Goal: Task Accomplishment & Management: Use online tool/utility

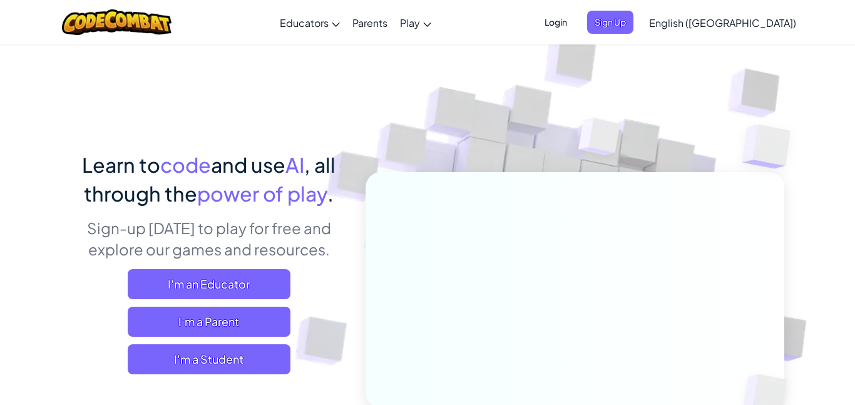
scroll to position [70, 0]
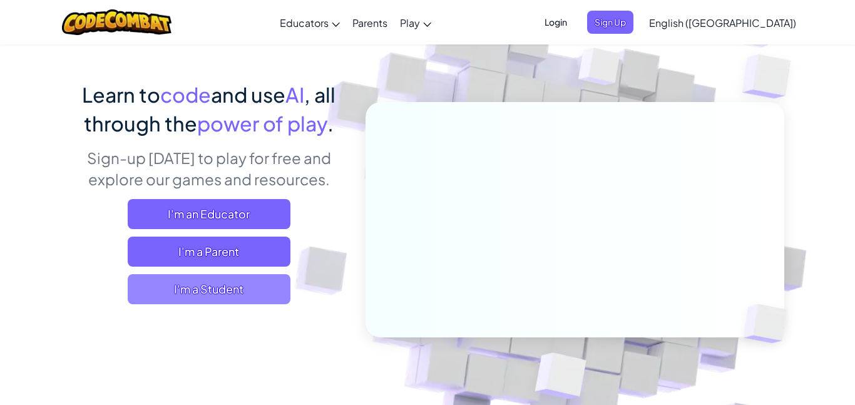
click at [208, 300] on span "I'm a Student" at bounding box center [209, 289] width 163 height 30
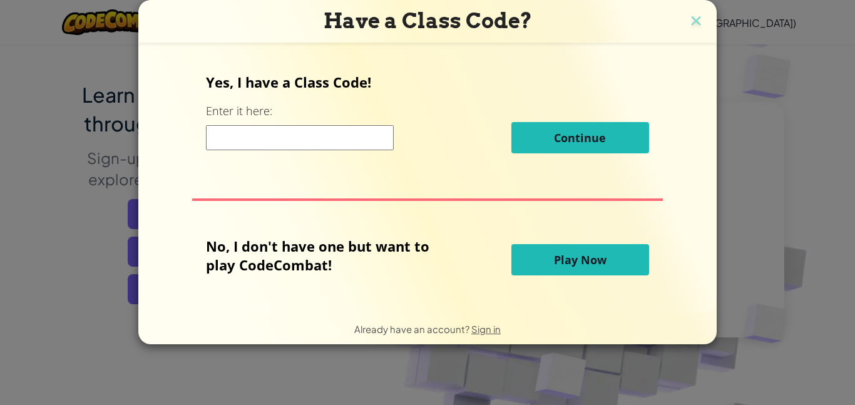
click at [544, 264] on button "Play Now" at bounding box center [580, 259] width 138 height 31
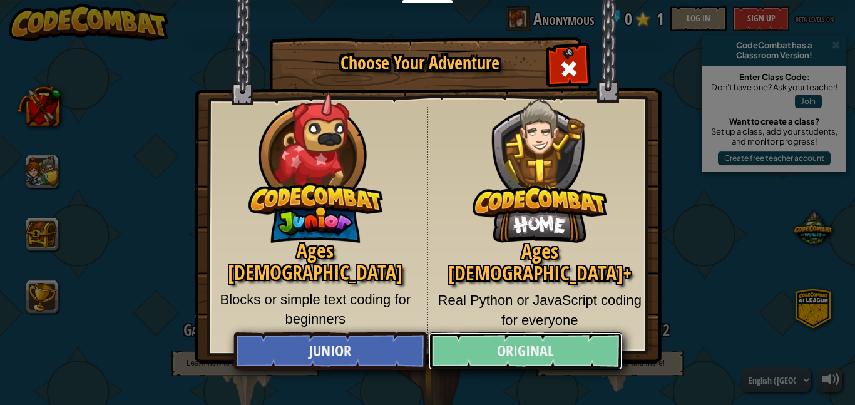
click at [530, 346] on link "Original" at bounding box center [525, 351] width 193 height 38
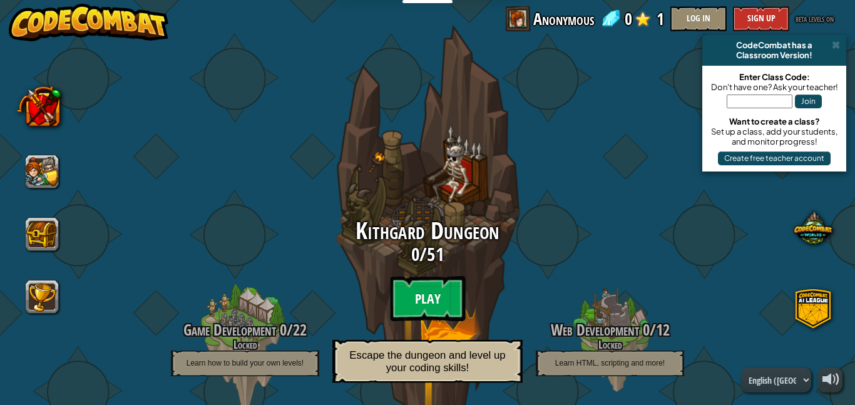
click at [434, 300] on btn "Play" at bounding box center [427, 298] width 75 height 45
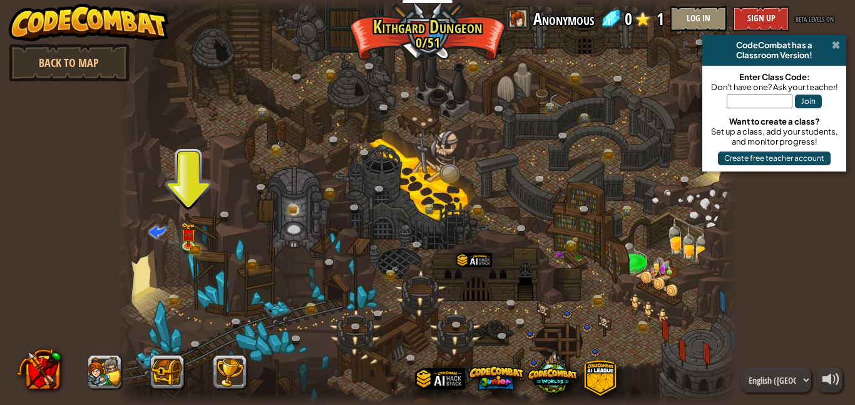
click at [835, 47] on span at bounding box center [836, 45] width 8 height 10
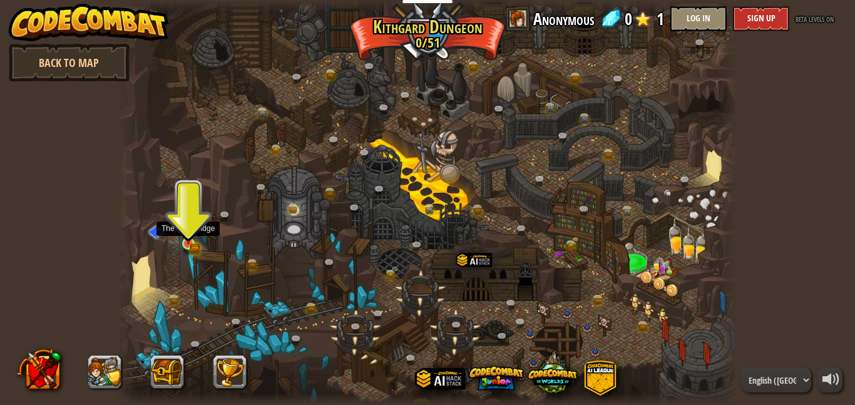
click at [190, 241] on img at bounding box center [188, 228] width 14 height 33
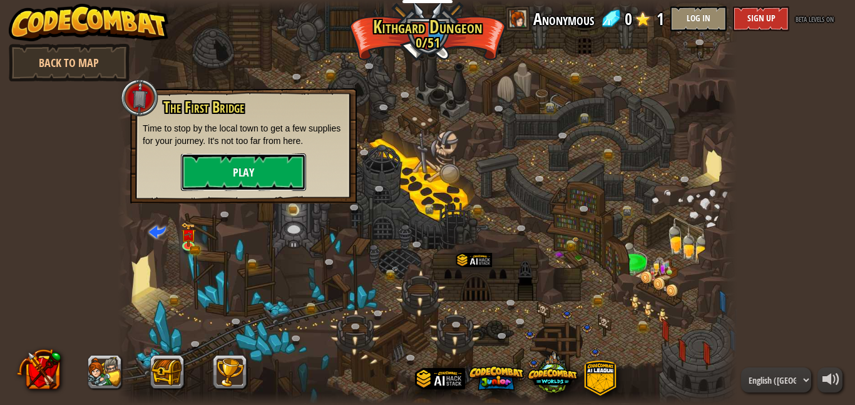
click at [260, 178] on button "Play" at bounding box center [243, 172] width 125 height 38
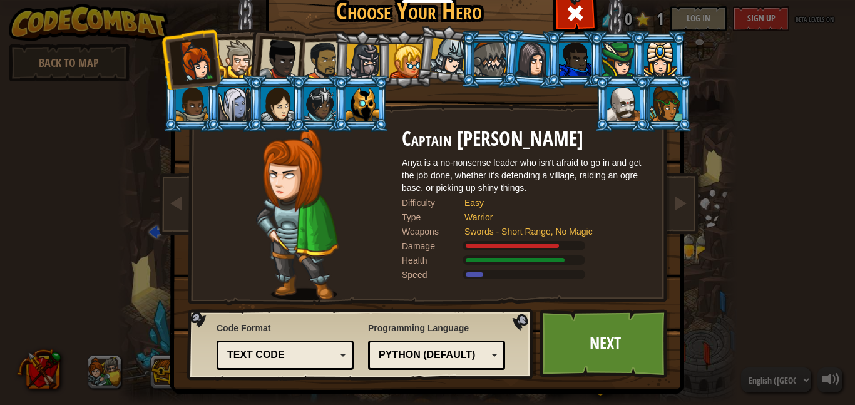
click at [407, 349] on div "Python (Default)" at bounding box center [433, 355] width 108 height 14
click at [563, 340] on link "Next" at bounding box center [604, 343] width 131 height 69
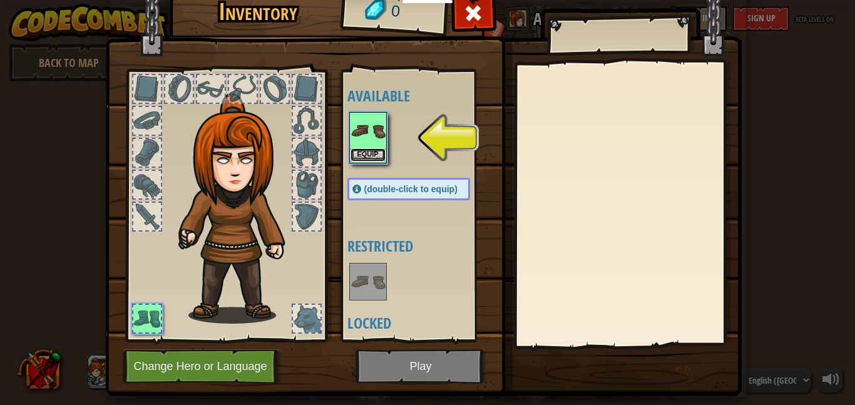
click at [365, 156] on button "Equip" at bounding box center [367, 154] width 35 height 13
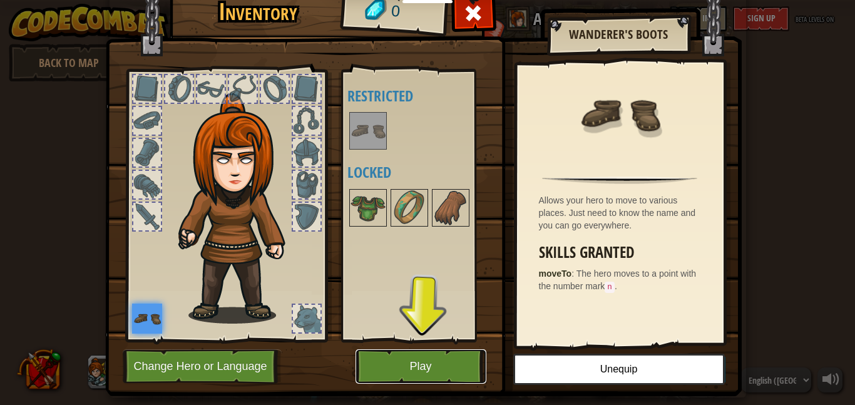
click at [436, 369] on button "Play" at bounding box center [420, 366] width 131 height 34
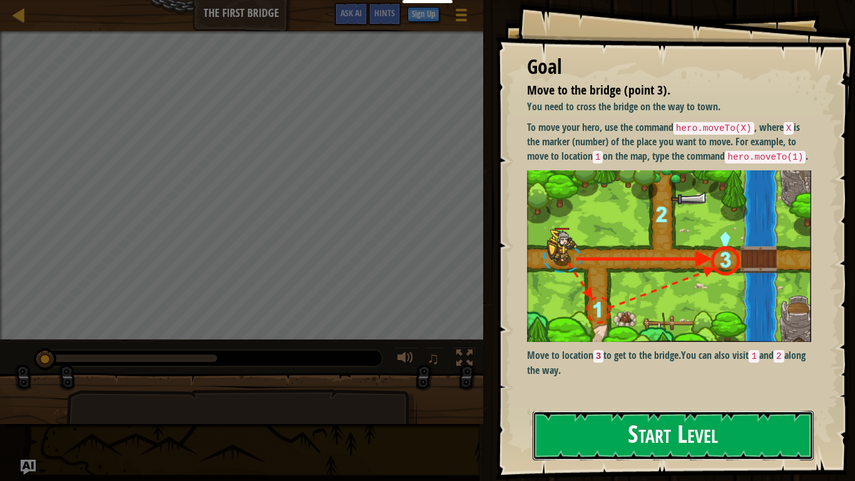
click at [642, 404] on button "Start Level" at bounding box center [673, 435] width 281 height 49
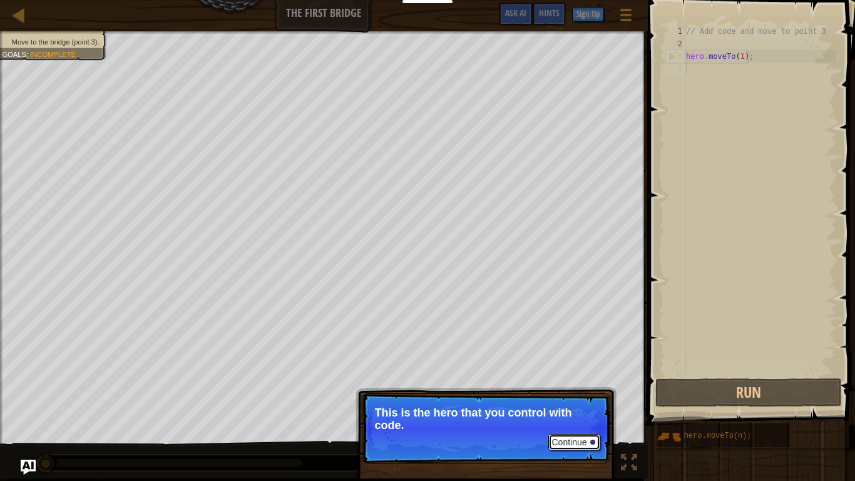
click at [586, 404] on button "Continue" at bounding box center [574, 442] width 52 height 16
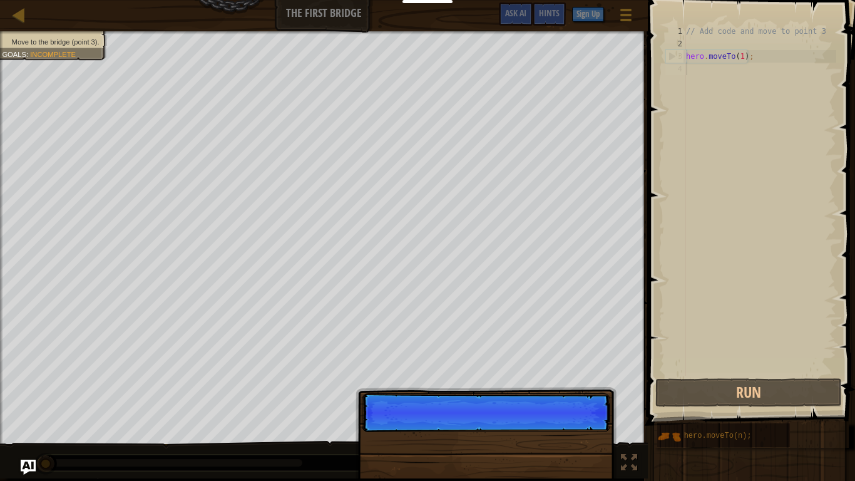
scroll to position [6, 0]
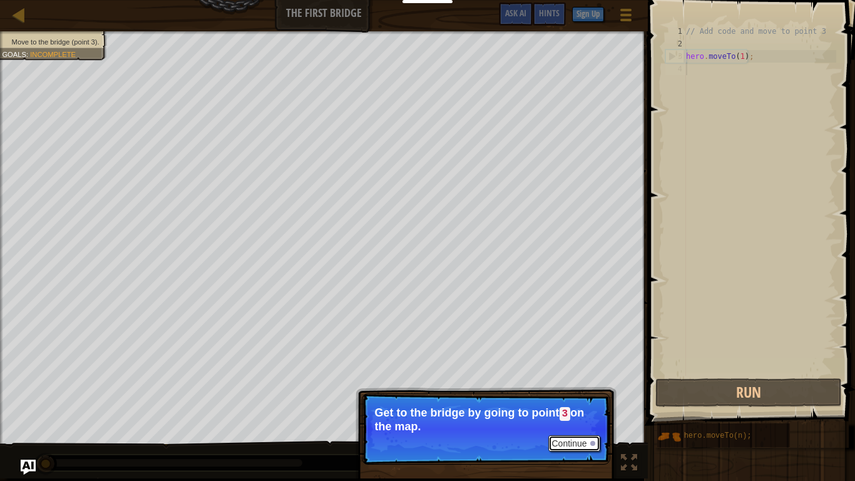
click at [568, 404] on button "Continue" at bounding box center [574, 443] width 52 height 16
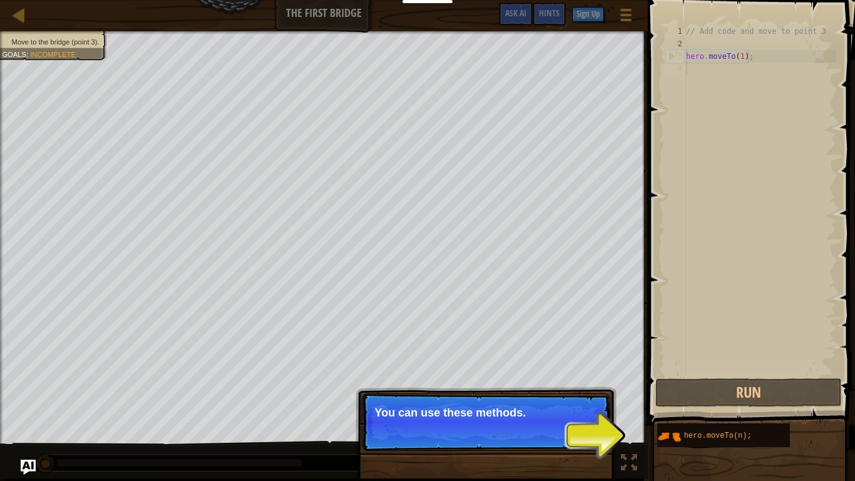
click at [568, 404] on p "Continue You can use these methods." at bounding box center [486, 422] width 248 height 58
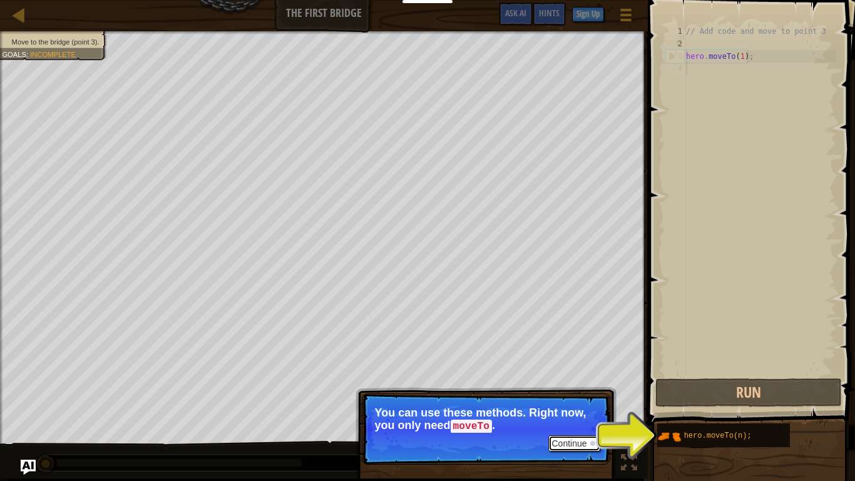
click at [568, 404] on button "Continue" at bounding box center [574, 443] width 52 height 16
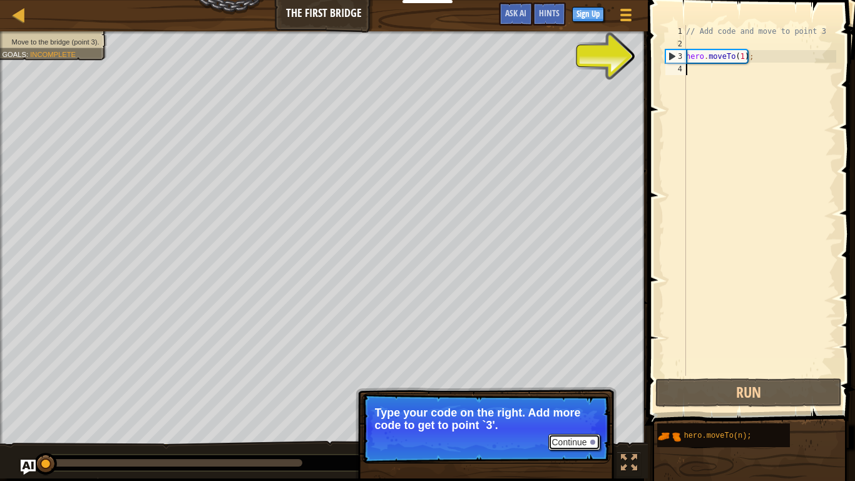
click at [568, 404] on button "Continue" at bounding box center [574, 442] width 52 height 16
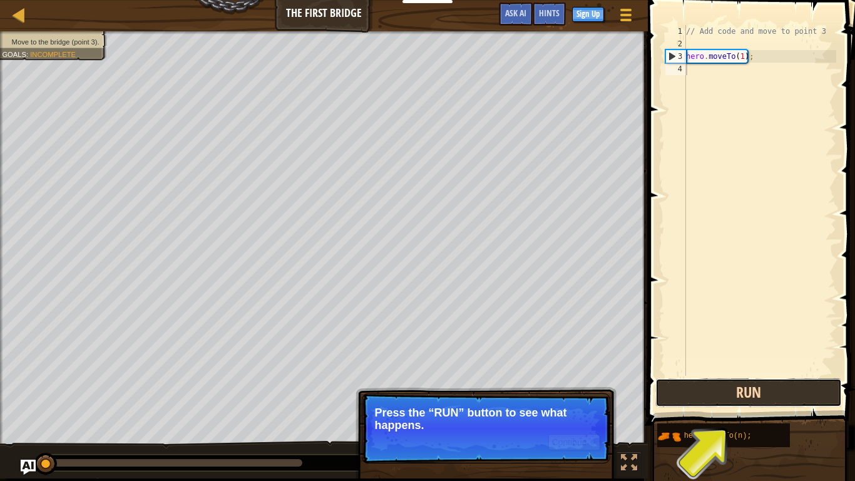
click at [765, 394] on button "Run" at bounding box center [748, 392] width 186 height 29
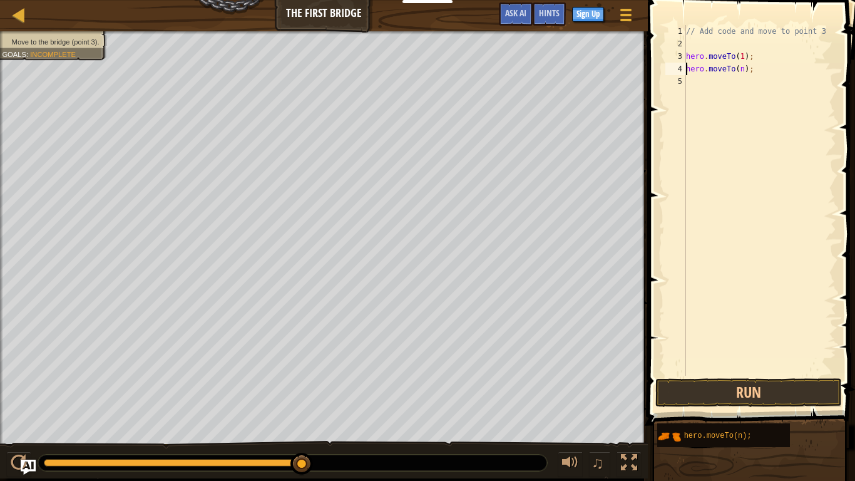
click at [746, 66] on div "// Add code and move to point 3 hero . moveTo ( 1 ) ; hero . moveTo ( n ) ;" at bounding box center [759, 212] width 153 height 375
click at [743, 67] on div "// Add code and move to point 3 hero . moveTo ( 1 ) ; hero . moveTo ( n ) ;" at bounding box center [759, 212] width 153 height 375
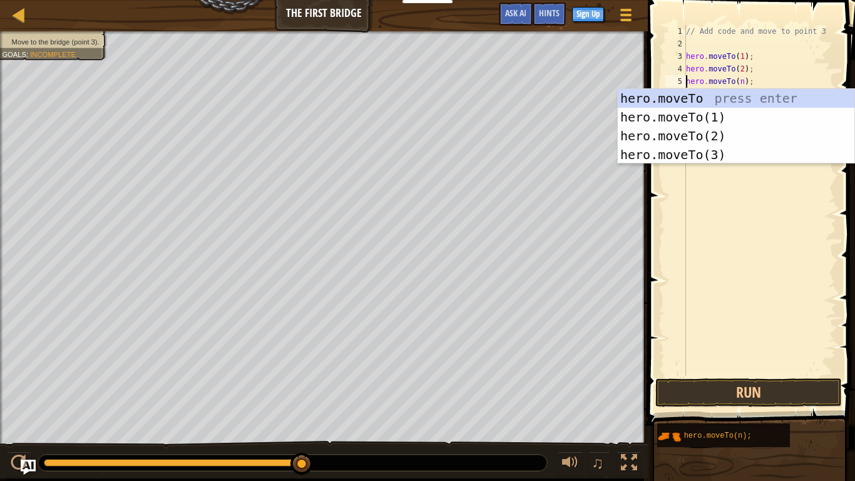
click at [742, 81] on div "// Add code and move to point 3 hero . moveTo ( 1 ) ; hero . moveTo ( 2 ) ; her…" at bounding box center [759, 212] width 153 height 375
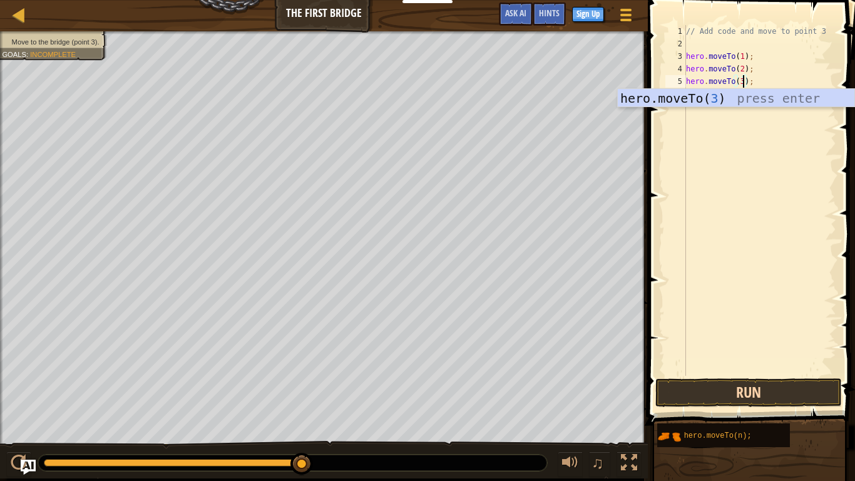
type textarea "hero.moveTo(3);"
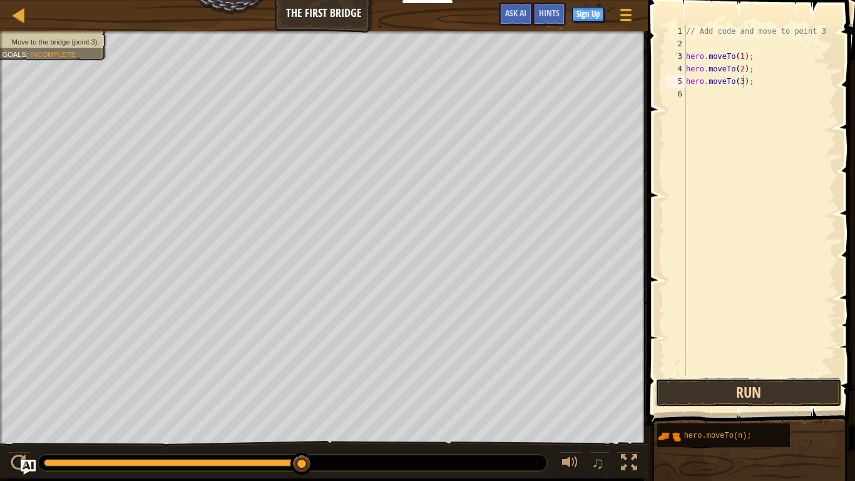
click at [729, 390] on button "Run" at bounding box center [748, 392] width 186 height 29
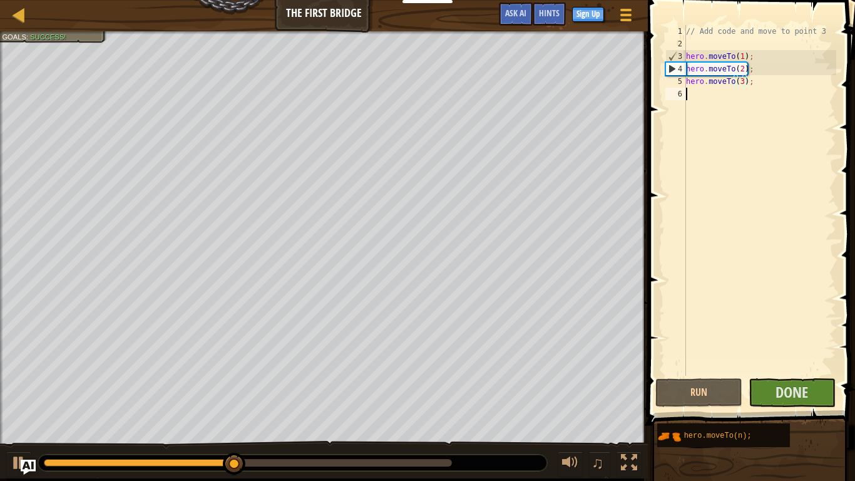
click at [701, 322] on div "// Add code and move to point 3 hero . moveTo ( 1 ) ; hero . moveTo ( 2 ) ; her…" at bounding box center [759, 212] width 153 height 375
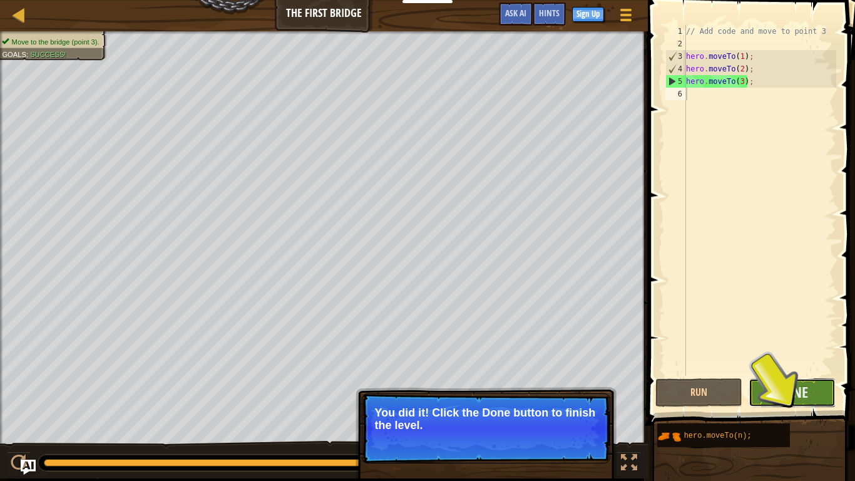
click at [816, 394] on button "Done" at bounding box center [791, 392] width 87 height 29
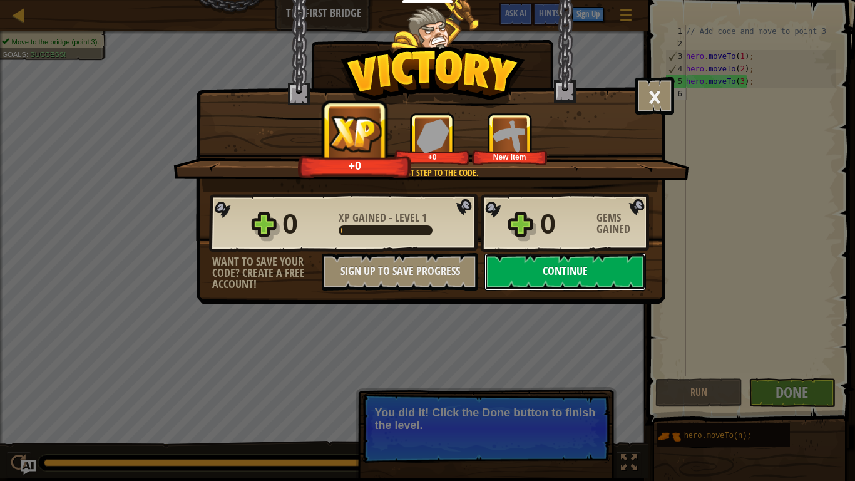
click at [501, 267] on button "Continue" at bounding box center [564, 272] width 161 height 38
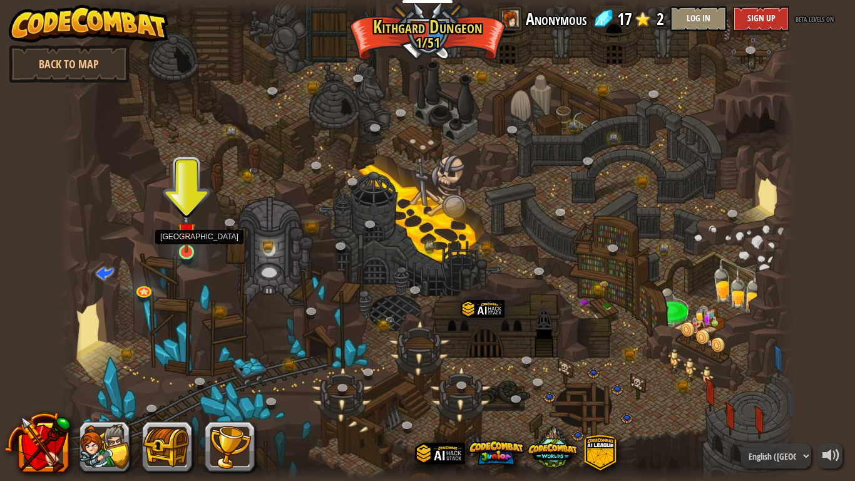
click at [185, 253] on img at bounding box center [186, 231] width 19 height 43
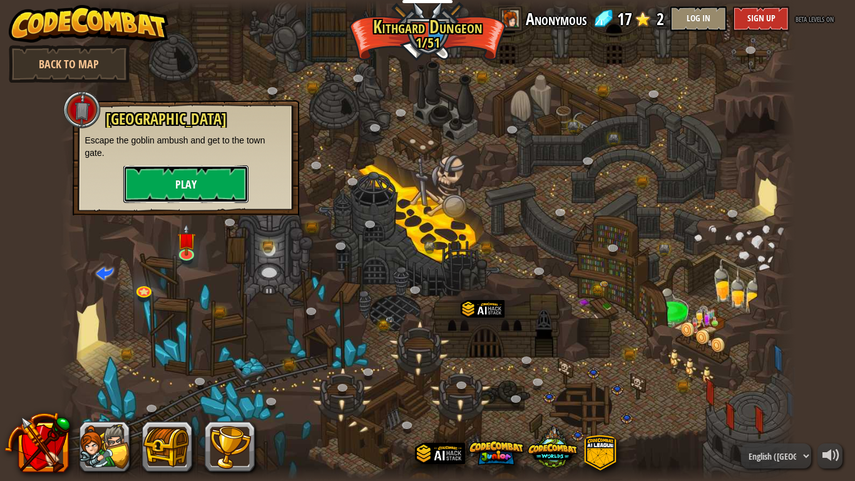
click at [192, 175] on button "Play" at bounding box center [185, 184] width 125 height 38
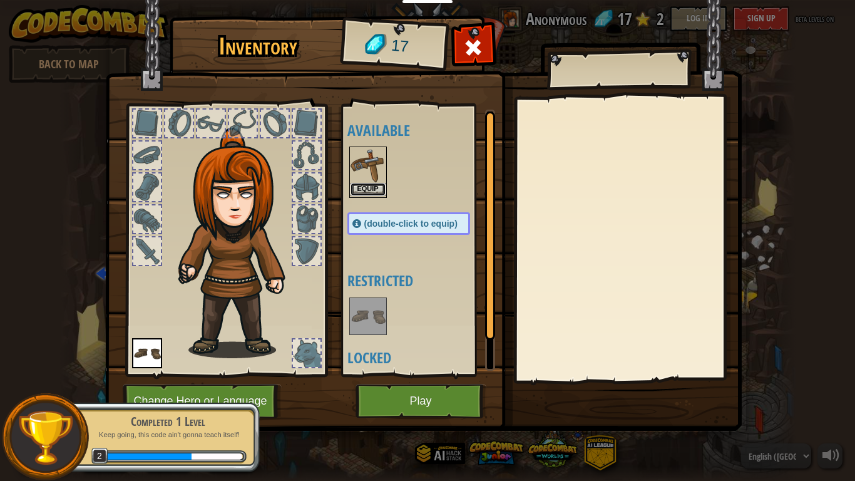
click at [370, 189] on button "Equip" at bounding box center [367, 189] width 35 height 13
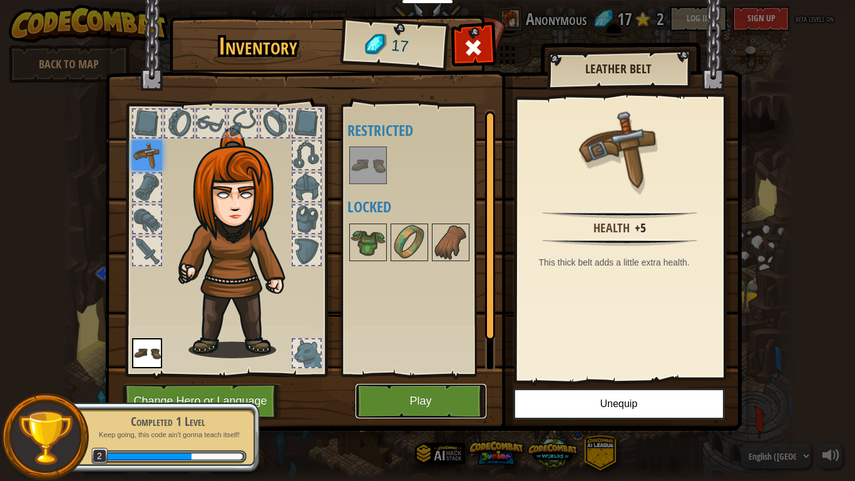
click at [434, 398] on button "Play" at bounding box center [420, 401] width 131 height 34
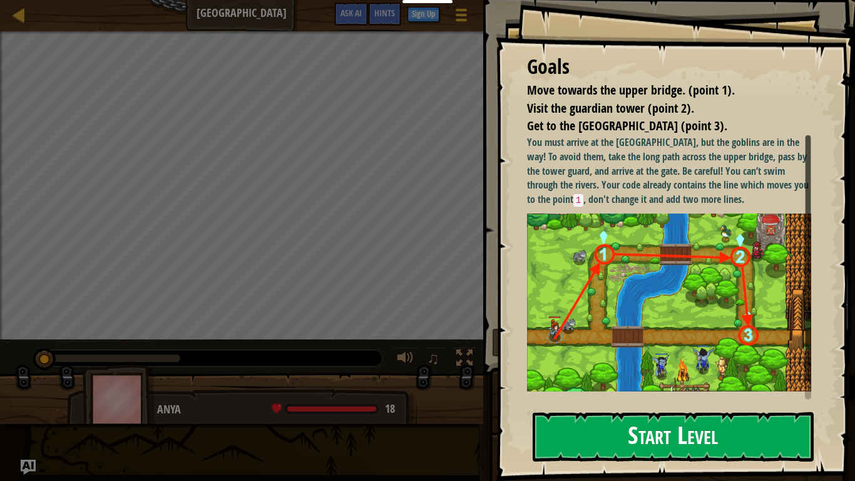
click at [643, 404] on button "Start Level" at bounding box center [673, 436] width 281 height 49
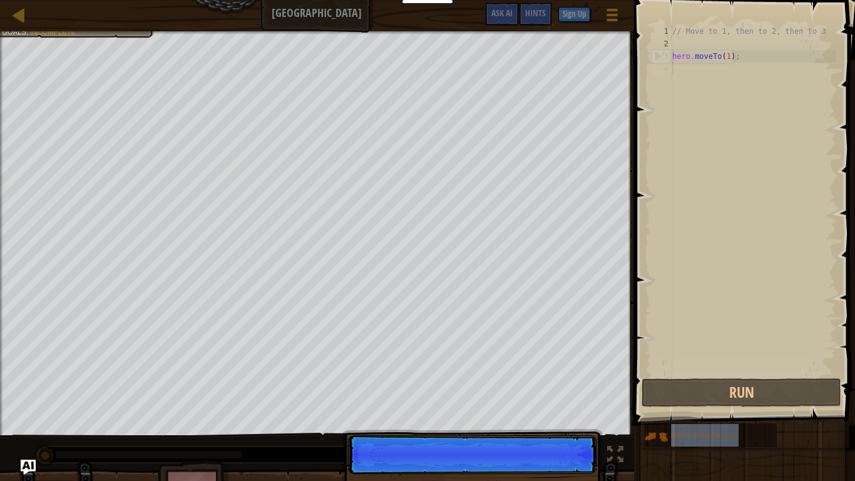
scroll to position [6, 0]
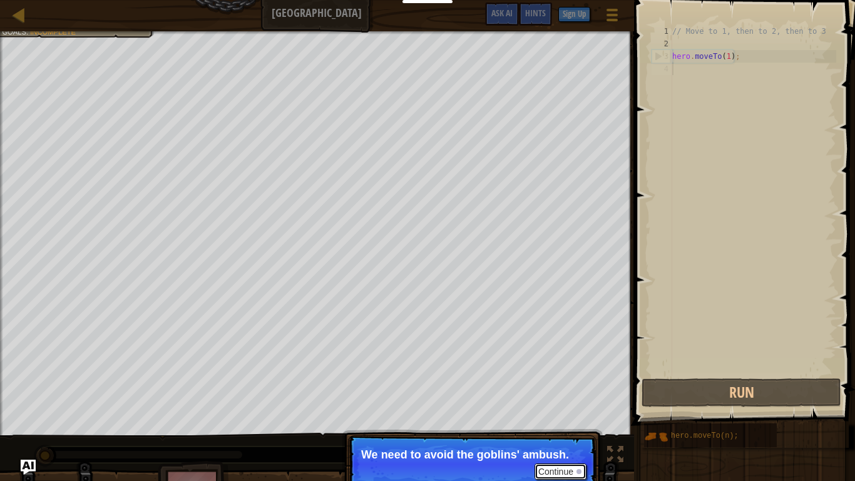
click at [552, 404] on button "Continue" at bounding box center [560, 471] width 52 height 16
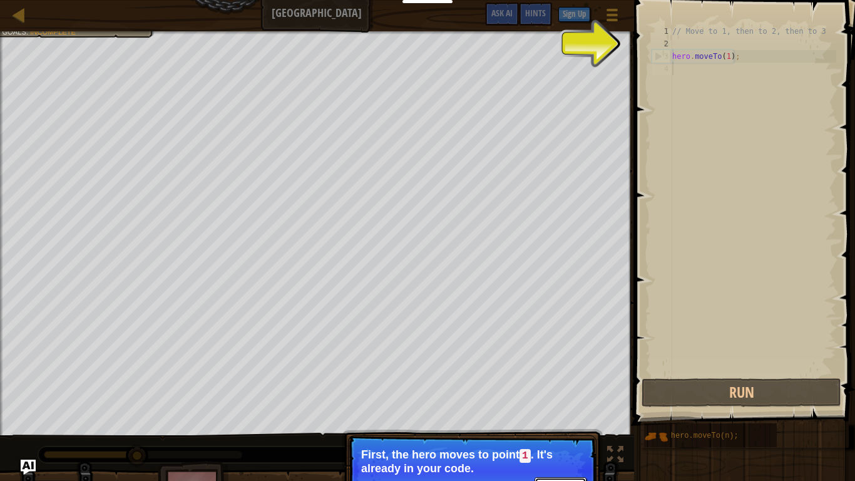
click at [547, 404] on button "Continue" at bounding box center [560, 485] width 52 height 16
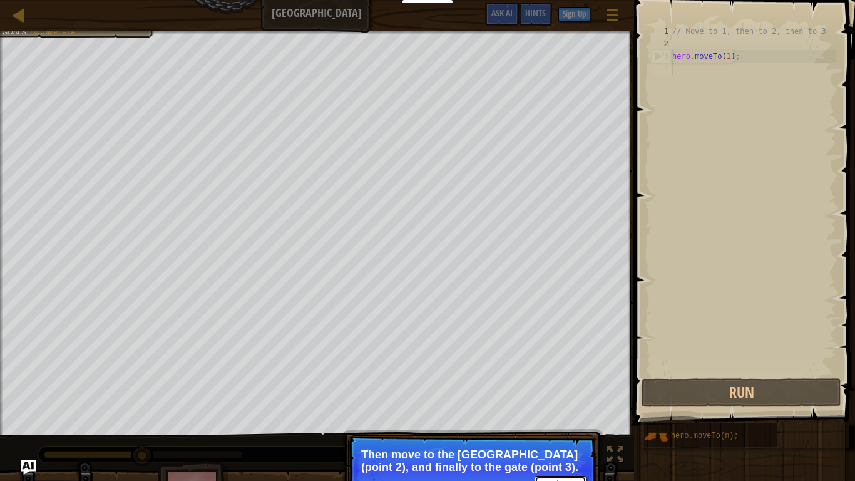
click at [547, 404] on button "Continue" at bounding box center [560, 484] width 52 height 16
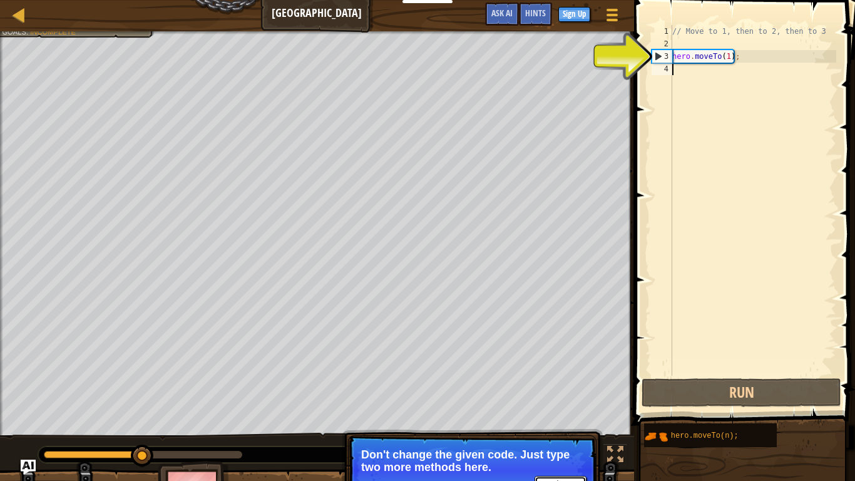
click at [547, 404] on button "Continue" at bounding box center [560, 484] width 52 height 16
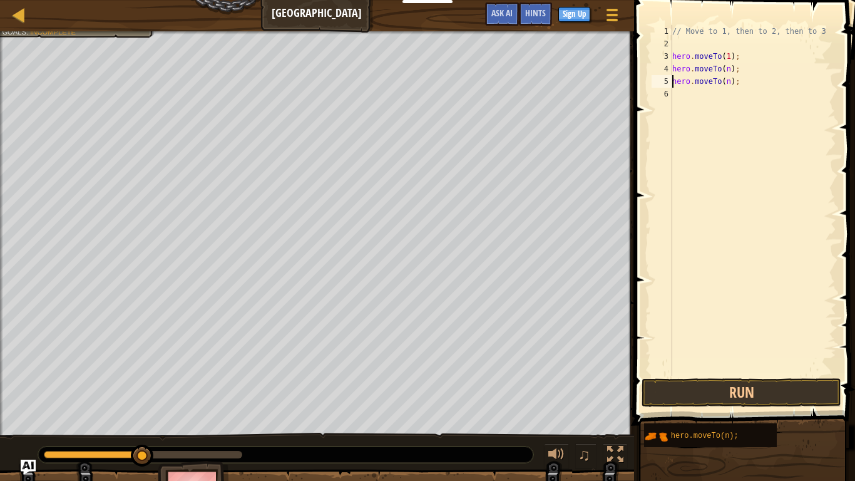
click at [732, 67] on div "// Move to 1, then to 2, then to 3 hero . moveTo ( 1 ) ; hero . moveTo ( n ) ; …" at bounding box center [753, 212] width 166 height 375
click at [730, 68] on div "// Move to 1, then to 2, then to 3 hero . moveTo ( 1 ) ; hero . moveTo ( n ) ; …" at bounding box center [753, 212] width 166 height 375
type textarea "hero.moveTo(2);"
click at [756, 113] on div "// Move to 1, then to 2, then to 3 hero . moveTo ( 1 ) ; hero . moveTo ( 2 ) ; …" at bounding box center [753, 212] width 166 height 375
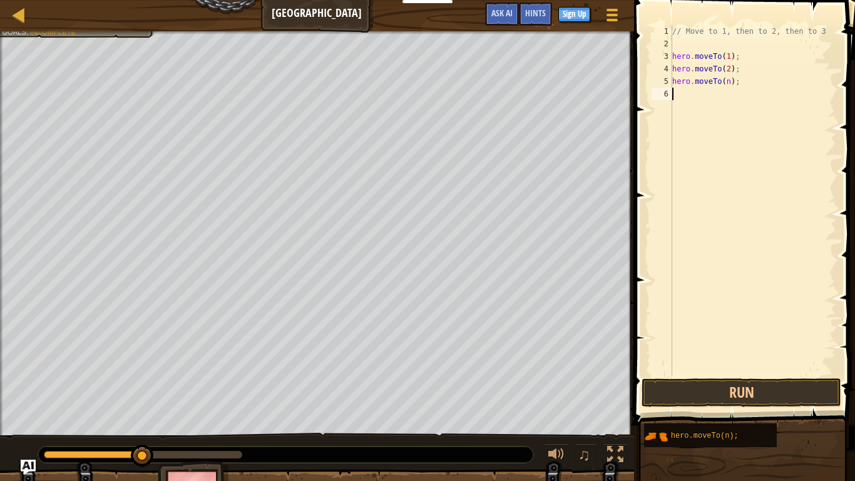
scroll to position [6, 0]
click at [732, 78] on div "// Move to 1, then to 2, then to 3 hero . moveTo ( 1 ) ; hero . moveTo ( 2 ) ; …" at bounding box center [753, 212] width 166 height 375
click at [730, 81] on div "// Move to 1, then to 2, then to 3 hero . moveTo ( 1 ) ; hero . moveTo ( 2 ) ; …" at bounding box center [753, 212] width 166 height 375
type textarea "hero.moveTo(3);"
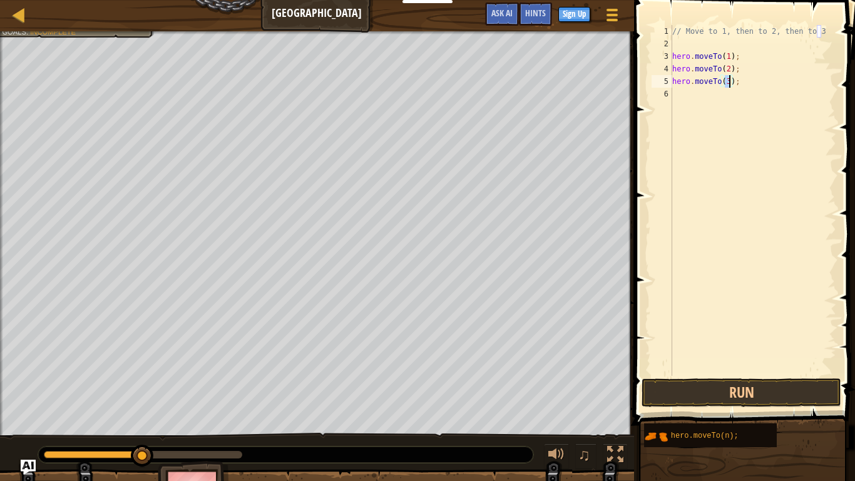
click at [726, 99] on div "// Move to 1, then to 2, then to 3 hero . moveTo ( 1 ) ; hero . moveTo ( 2 ) ; …" at bounding box center [753, 212] width 166 height 375
click at [703, 389] on button "Run" at bounding box center [741, 392] width 200 height 29
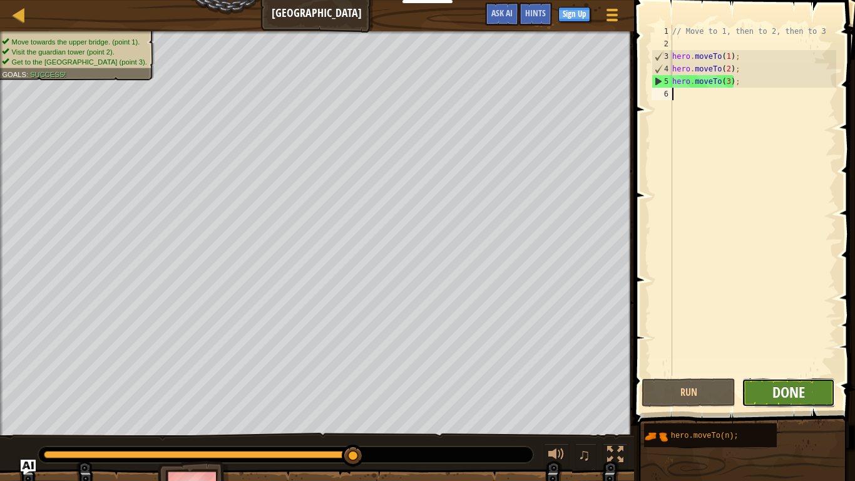
click at [777, 391] on span "Done" at bounding box center [788, 392] width 33 height 20
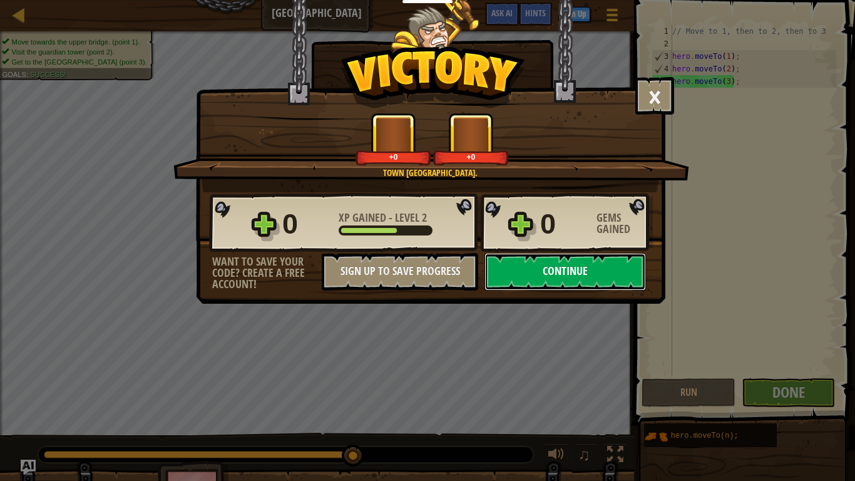
click at [542, 265] on button "Continue" at bounding box center [564, 272] width 161 height 38
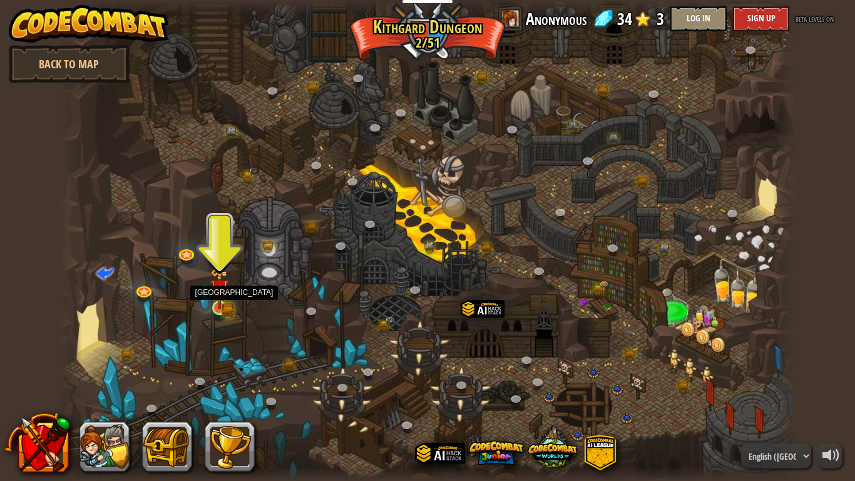
click at [223, 295] on img at bounding box center [219, 288] width 11 height 11
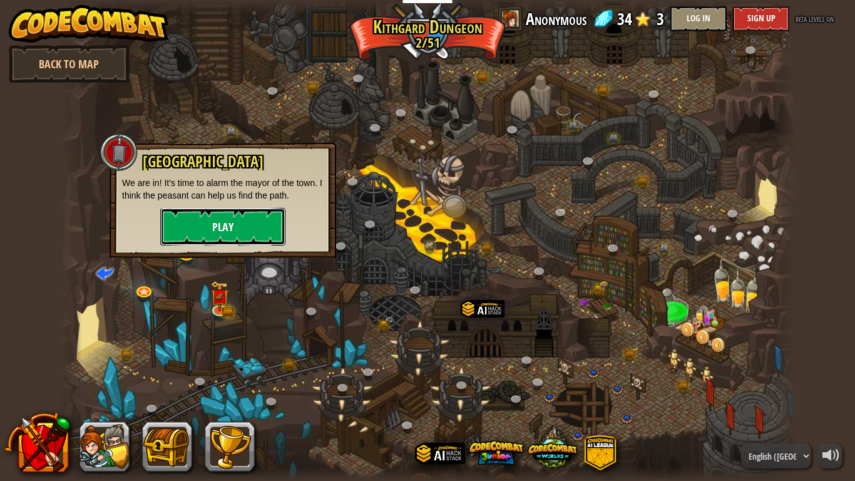
click at [255, 216] on button "Play" at bounding box center [222, 227] width 125 height 38
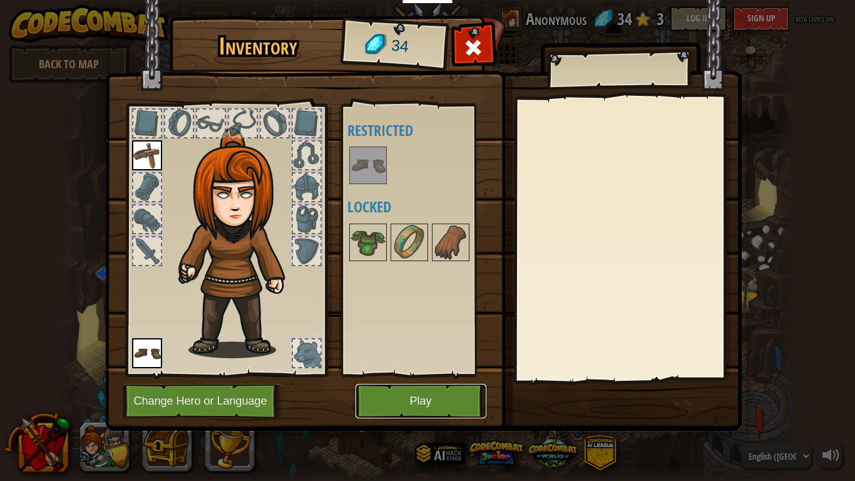
click at [395, 404] on button "Play" at bounding box center [420, 401] width 131 height 34
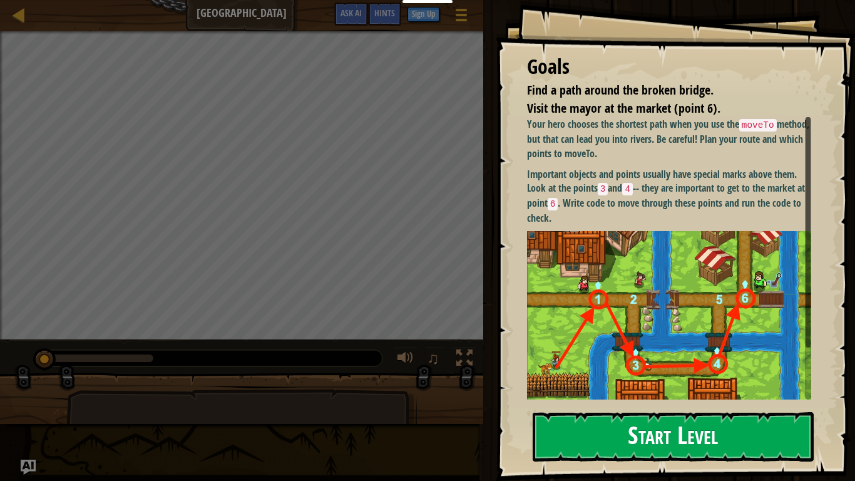
click at [639, 404] on button "Start Level" at bounding box center [673, 436] width 281 height 49
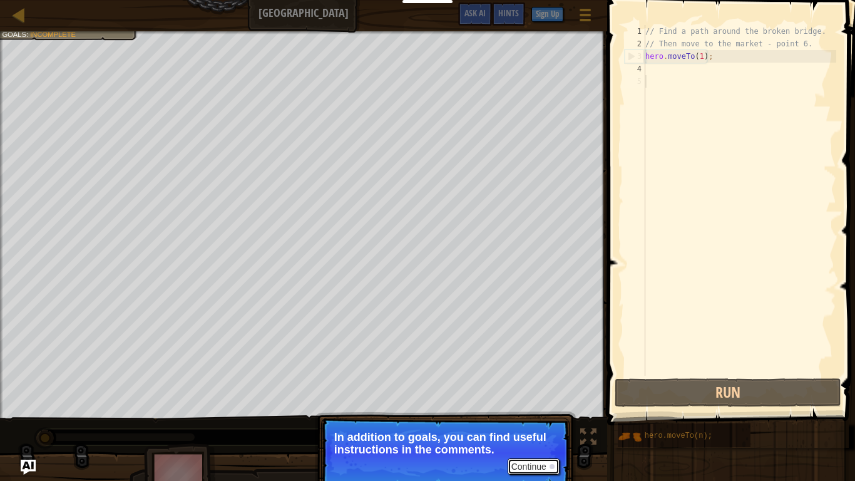
click at [521, 404] on button "Continue" at bounding box center [534, 466] width 52 height 16
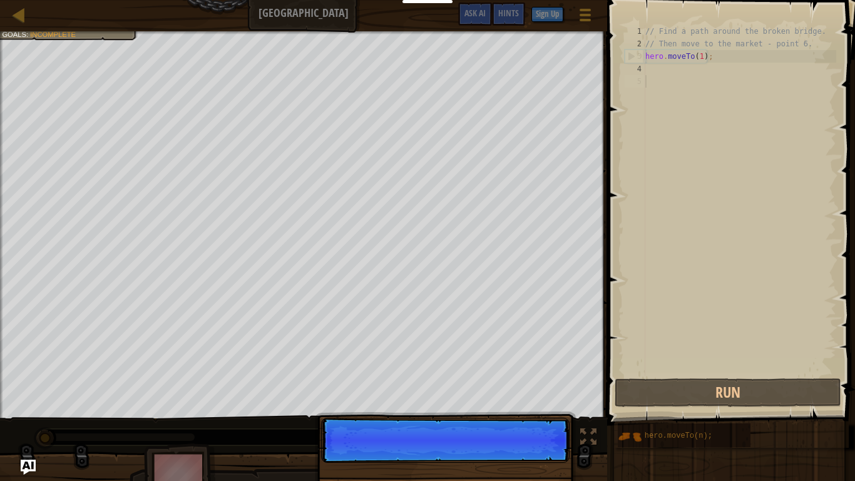
scroll to position [6, 0]
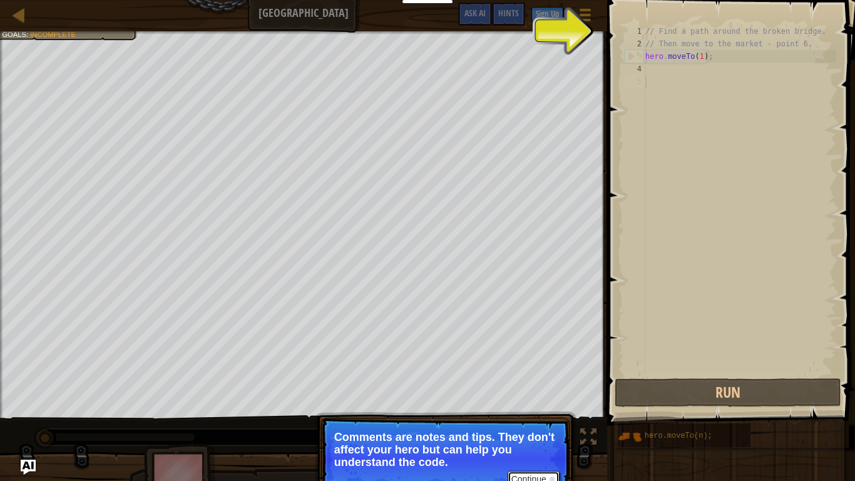
click at [528, 404] on button "Continue" at bounding box center [534, 479] width 52 height 16
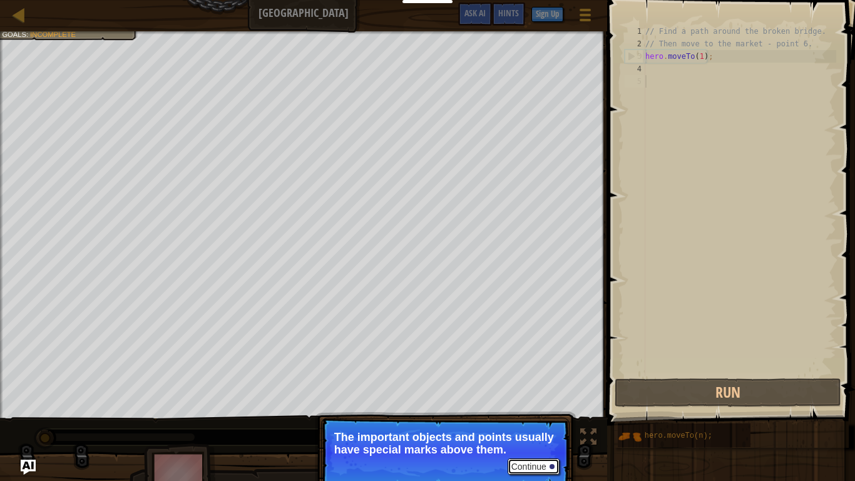
click at [533, 404] on button "Continue" at bounding box center [534, 466] width 52 height 16
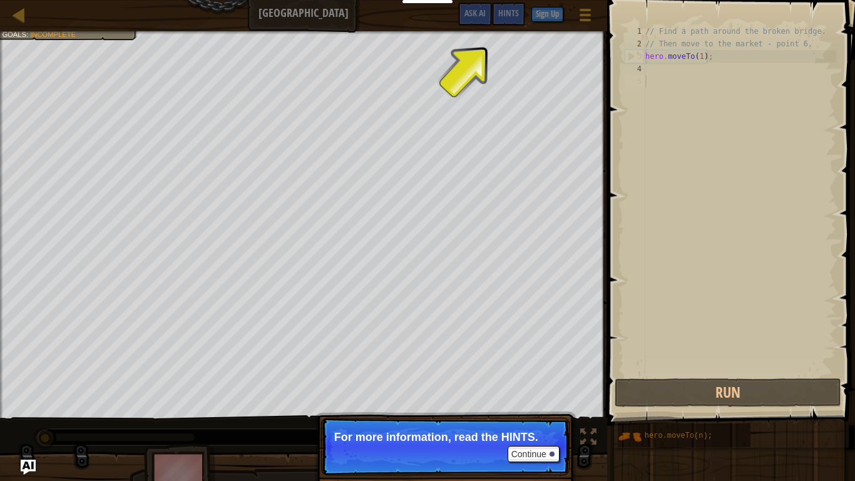
click at [533, 404] on p "Continue For more information, read the HINTS." at bounding box center [445, 446] width 248 height 58
click at [535, 404] on button "Continue" at bounding box center [534, 454] width 52 height 16
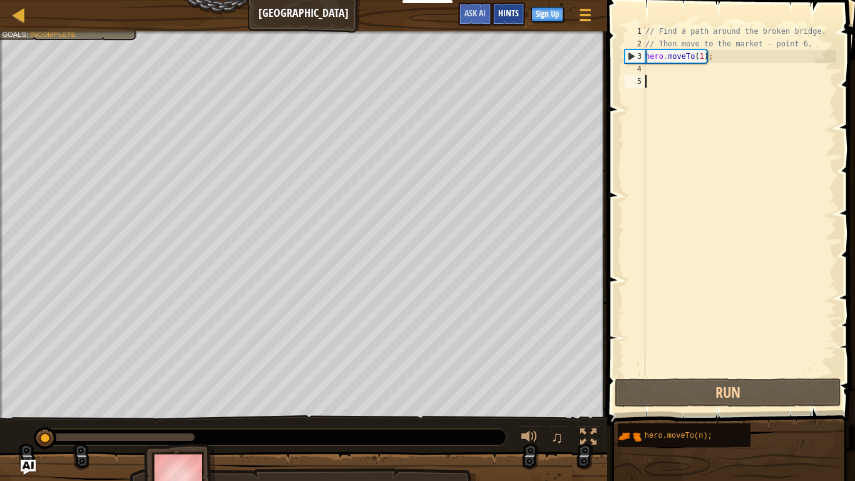
click at [510, 5] on div "Hints" at bounding box center [508, 14] width 33 height 23
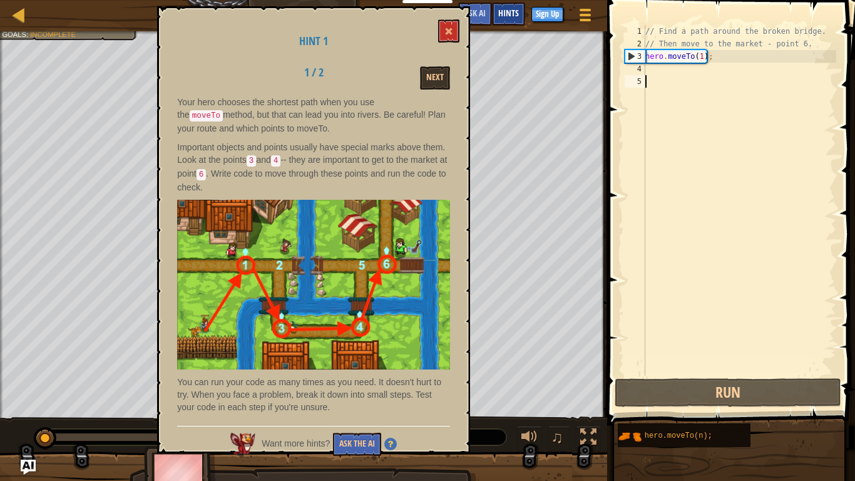
click at [501, 13] on span "Hints" at bounding box center [508, 13] width 21 height 12
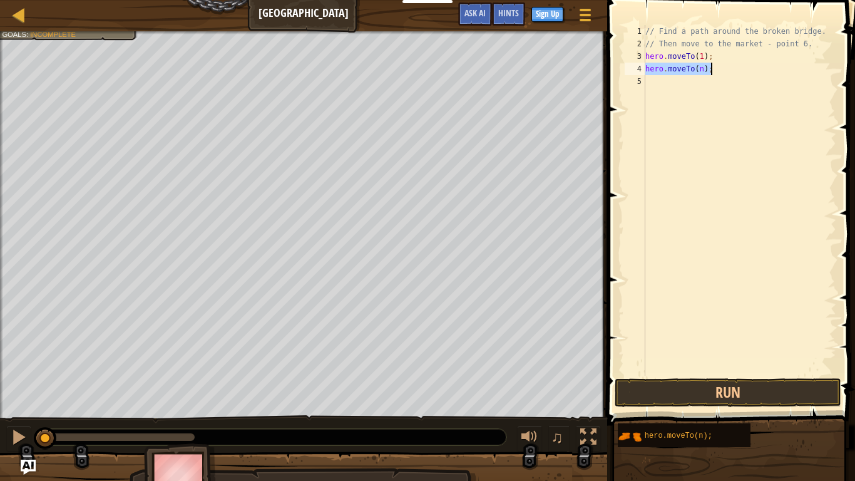
click at [703, 66] on div "// Find a path around the broken bridge. // Then move to the market - point 6. …" at bounding box center [739, 200] width 193 height 350
type textarea "hero.moveTo(3);"
click at [693, 162] on div "// Find a path around the broken bridge. // Then move to the market - point 6. …" at bounding box center [739, 212] width 193 height 375
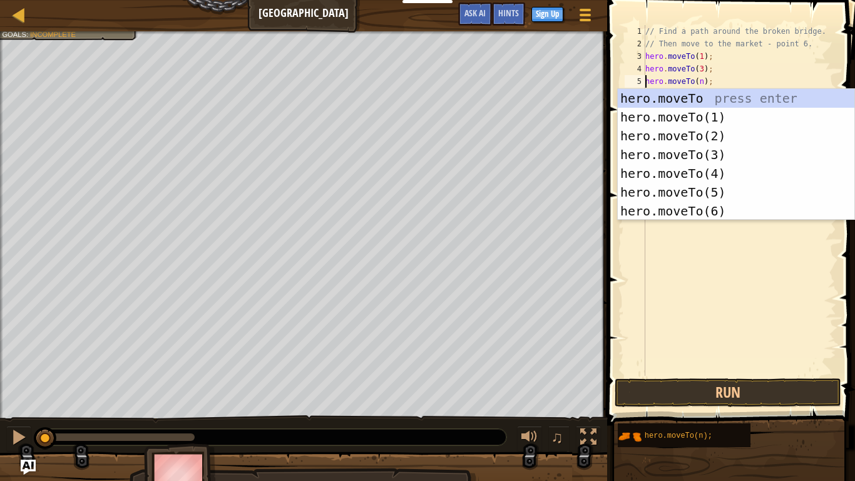
click at [702, 81] on div "// Find a path around the broken bridge. // Then move to the market - point 6. …" at bounding box center [739, 212] width 193 height 375
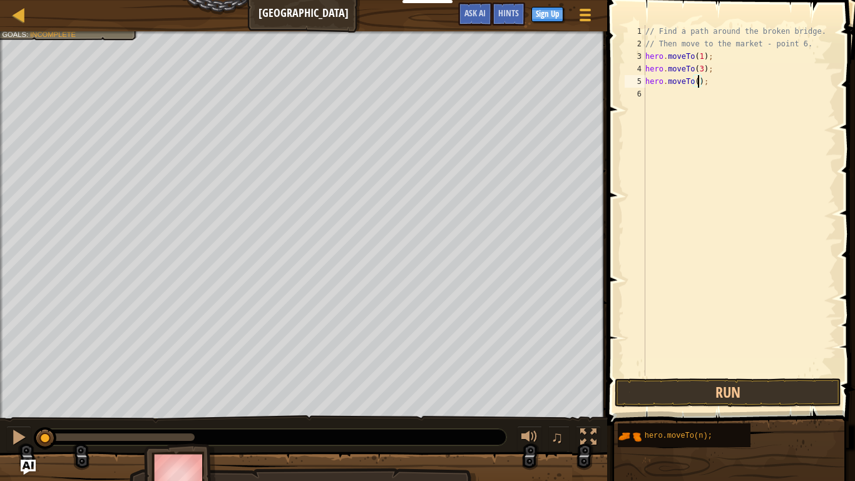
scroll to position [6, 8]
click at [702, 93] on div "// Find a path around the broken bridge. // Then move to the market - point 6. …" at bounding box center [739, 212] width 193 height 375
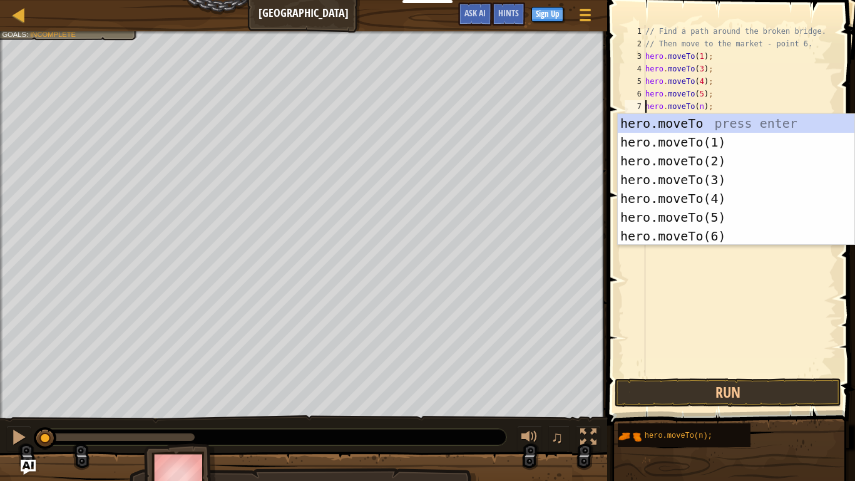
click at [702, 105] on div "// Find a path around the broken bridge. // Then move to the market - point 6. …" at bounding box center [739, 212] width 193 height 375
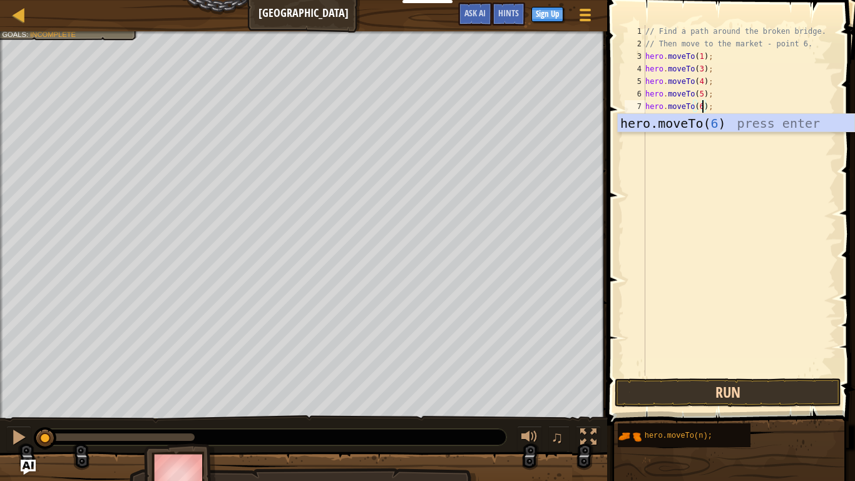
type textarea "hero.moveTo(6);"
click at [778, 392] on button "Run" at bounding box center [728, 392] width 226 height 29
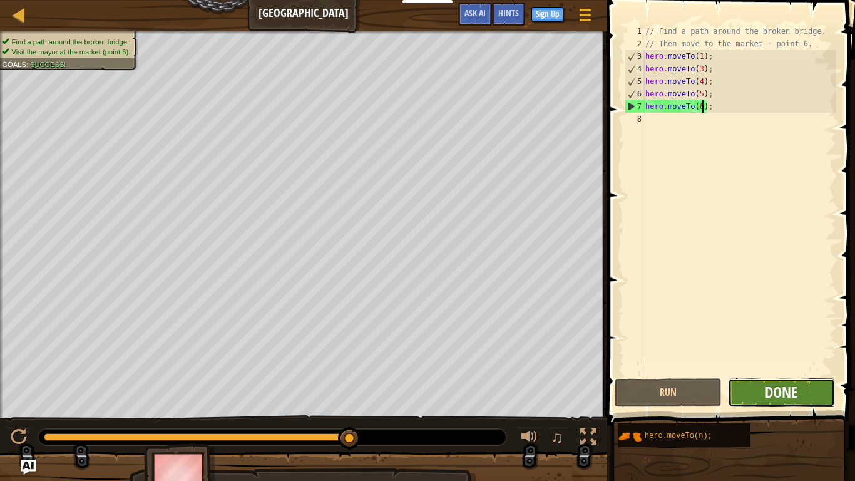
click at [782, 386] on span "Done" at bounding box center [781, 392] width 33 height 20
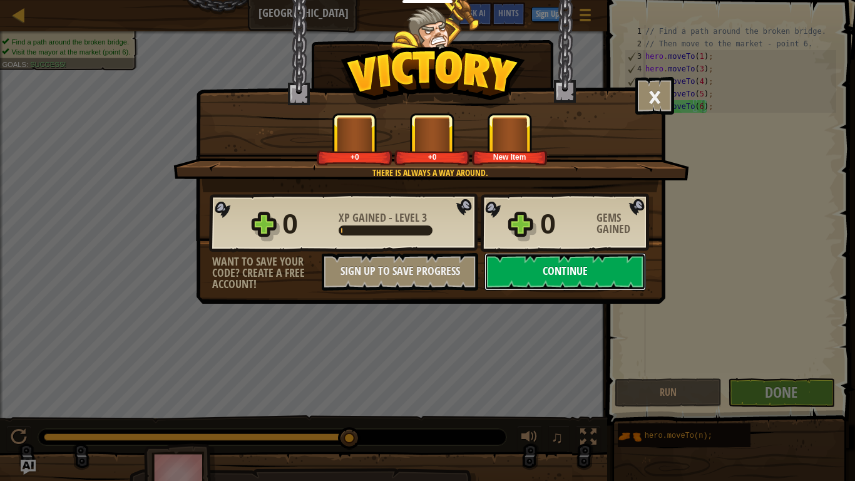
click at [540, 265] on button "Continue" at bounding box center [564, 272] width 161 height 38
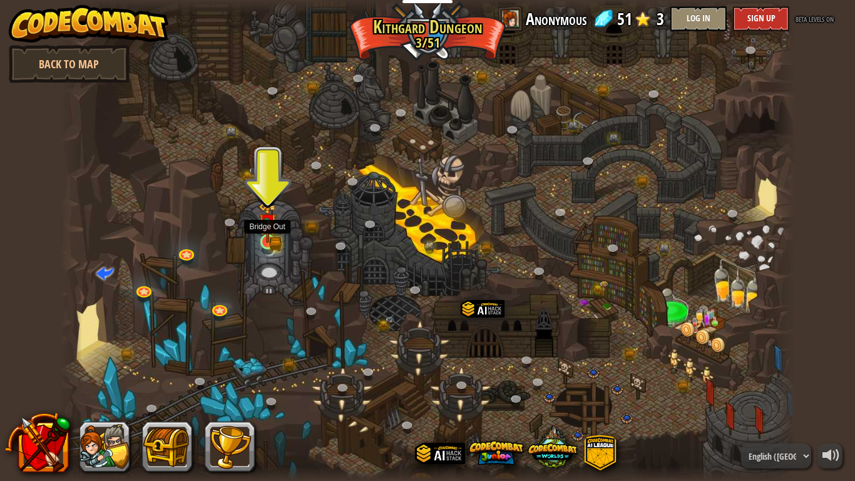
click at [272, 233] on img at bounding box center [267, 222] width 19 height 41
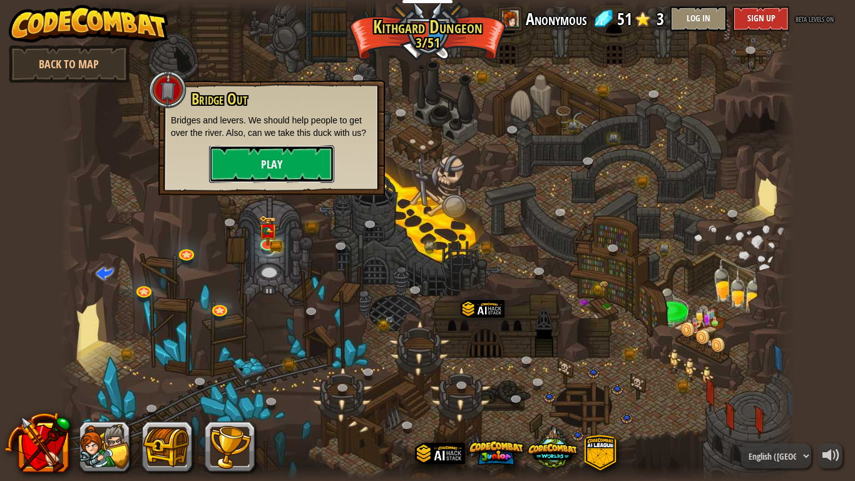
click at [265, 159] on button "Play" at bounding box center [271, 164] width 125 height 38
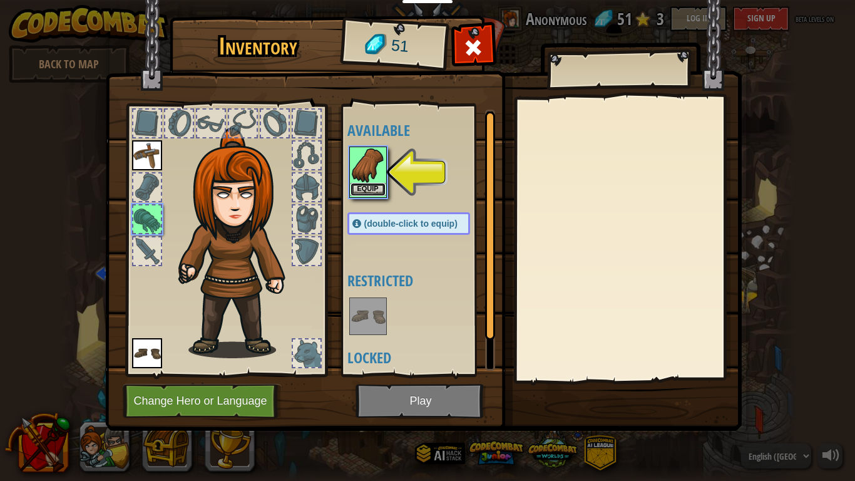
click at [365, 189] on button "Equip" at bounding box center [367, 189] width 35 height 13
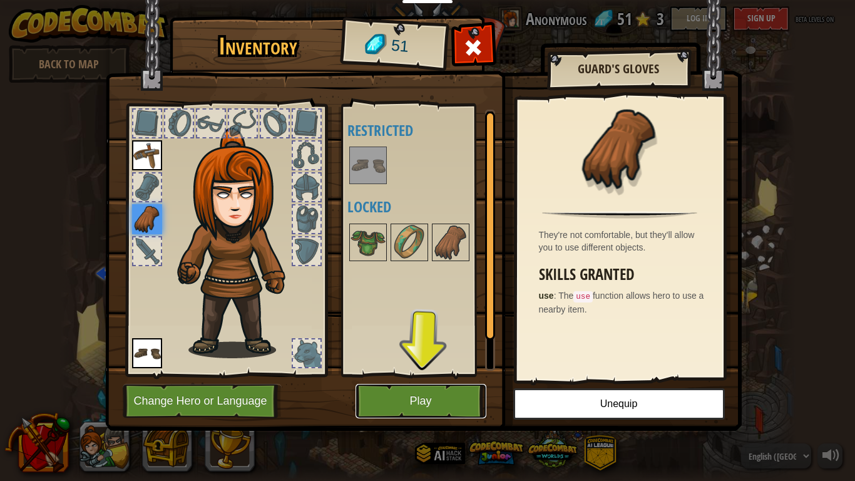
click at [407, 404] on button "Play" at bounding box center [420, 401] width 131 height 34
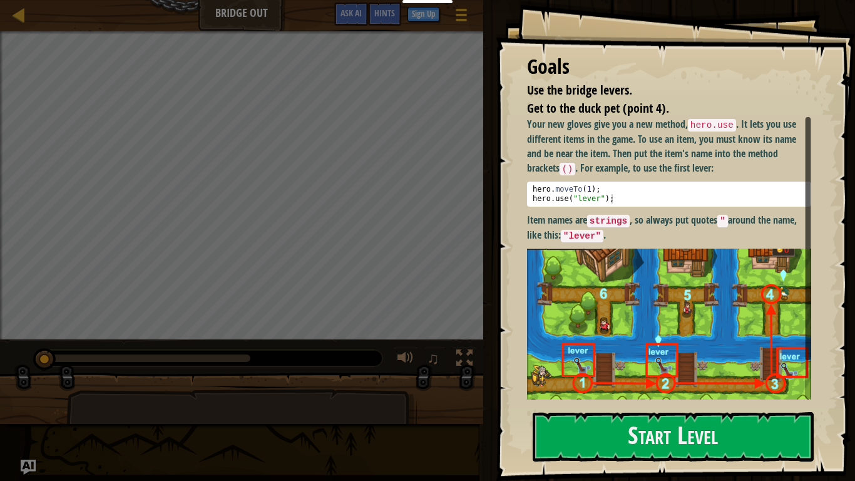
click at [710, 399] on img at bounding box center [669, 333] width 284 height 170
click at [712, 404] on button "Start Level" at bounding box center [673, 436] width 281 height 49
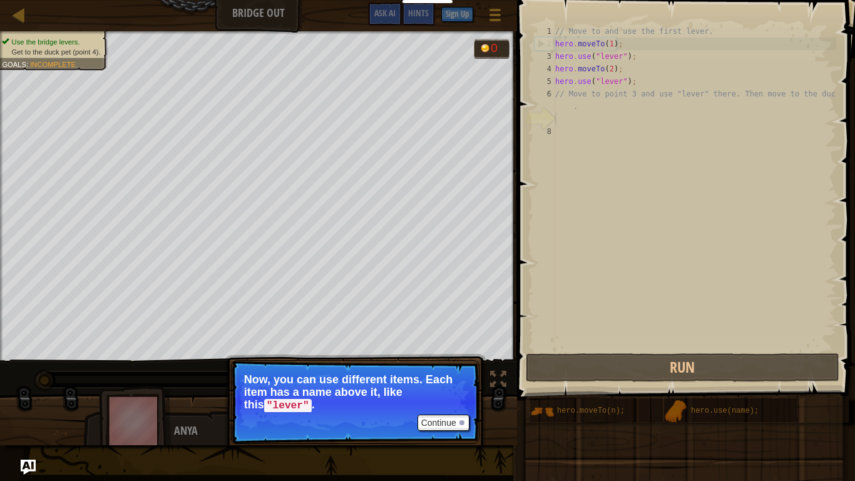
click at [473, 404] on p "Continue Now, you can use different items. Each item has a name above it, like …" at bounding box center [355, 402] width 248 height 84
click at [448, 404] on button "Continue" at bounding box center [443, 422] width 52 height 16
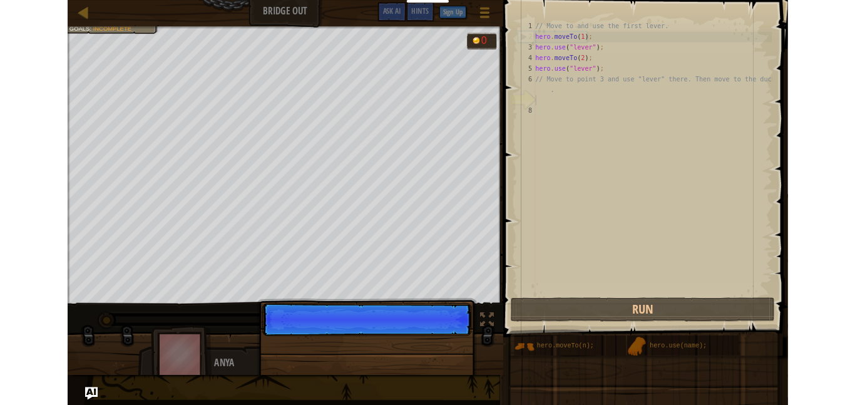
scroll to position [6, 0]
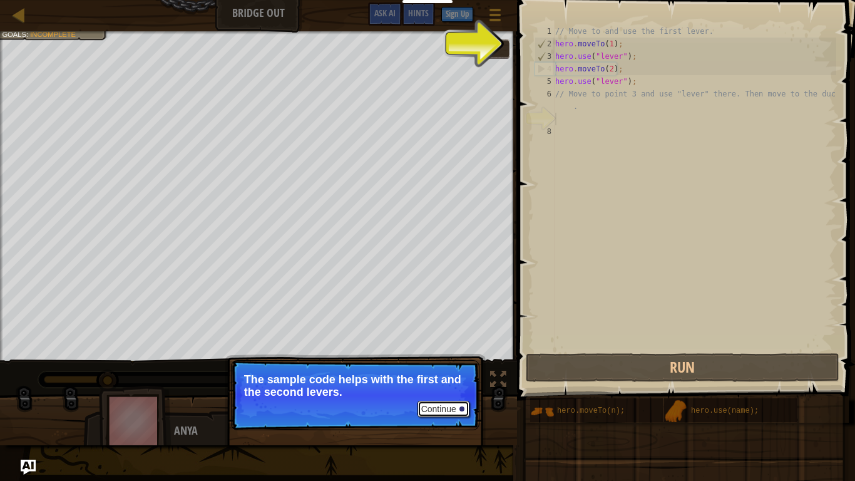
click at [447, 404] on button "Continue" at bounding box center [443, 409] width 52 height 16
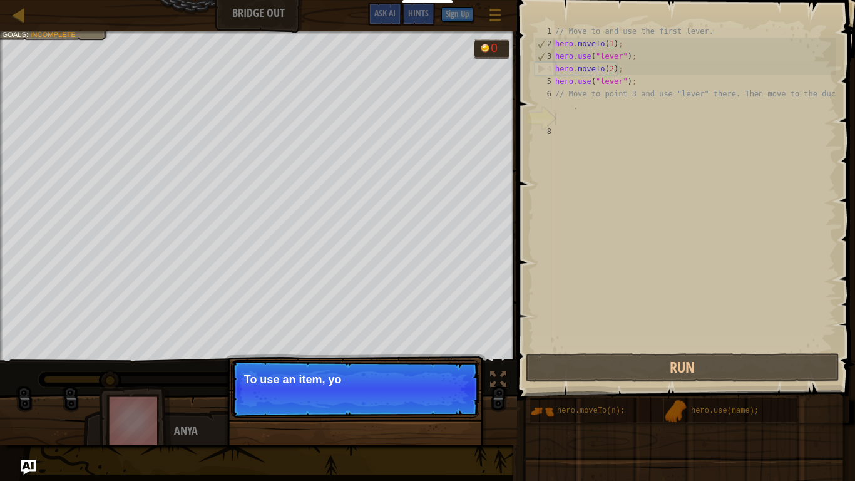
click at [453, 402] on p "Continue To use an item, yo" at bounding box center [355, 389] width 248 height 58
click at [453, 402] on p "Continue To use an item, you need to" at bounding box center [355, 389] width 248 height 58
click at [453, 402] on p "Continue To use an item, you need to be nea" at bounding box center [355, 389] width 248 height 58
click at [453, 402] on p "Continue To use an item, you need to be near it" at bounding box center [355, 389] width 248 height 58
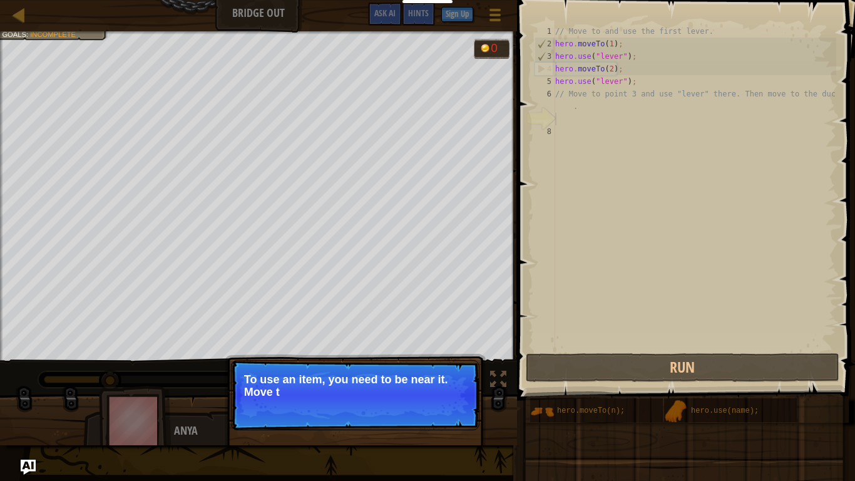
click at [453, 402] on p "Continue To use an item, you need to be near it. Move t" at bounding box center [355, 395] width 248 height 70
click at [453, 402] on p "Continue To use an item, you need to be near it. Move to the" at bounding box center [355, 395] width 248 height 70
click at [453, 402] on p "Continue To use an item, you need to be near it. Move to the next av" at bounding box center [355, 395] width 248 height 70
click at [453, 402] on p "Continue To use an item, you need to be near it. Move to the next availabl" at bounding box center [355, 395] width 248 height 70
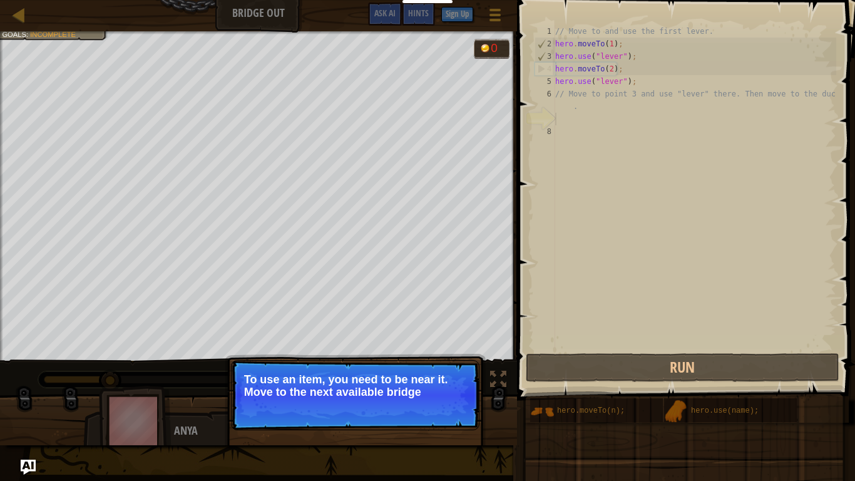
click at [453, 402] on p "Continue To use an item, you need to be near it. Move to the next available bri…" at bounding box center [355, 395] width 248 height 70
click at [453, 401] on p "Continue To use an item, you need to be near it. Move to the next available bri…" at bounding box center [355, 395] width 248 height 70
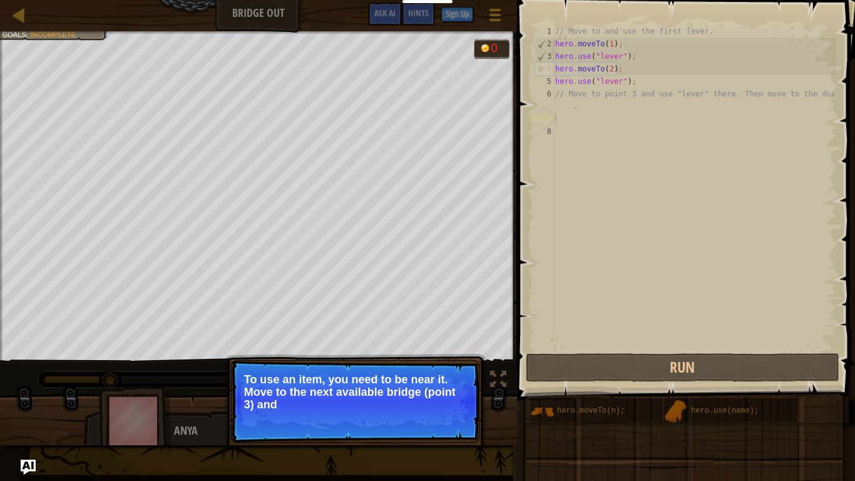
click at [453, 401] on p "To use an item, you need to be near it. Move to the next available bridge (poin…" at bounding box center [355, 392] width 222 height 38
click at [449, 404] on p "To use an item, you need to be near it. Move to the next available bridge (poin…" at bounding box center [355, 392] width 222 height 39
click at [450, 404] on p "To use an item, you need to be near it. Move to the next available bridge (poin…" at bounding box center [355, 392] width 222 height 39
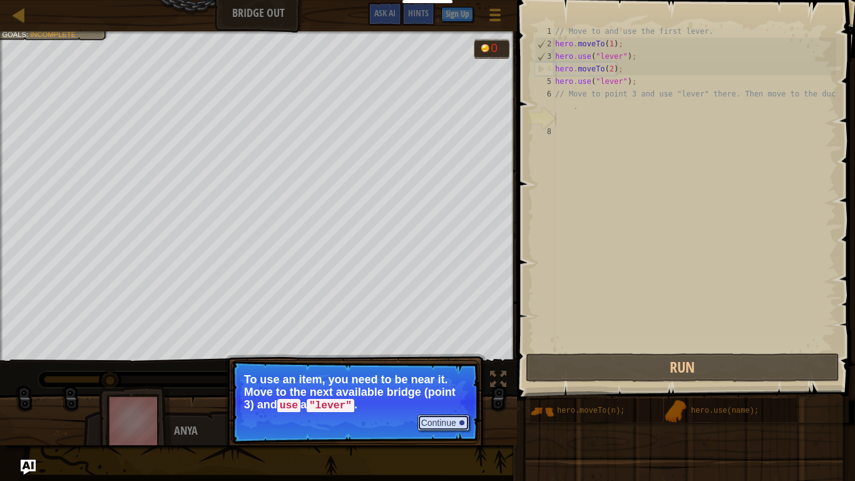
click at [450, 404] on button "Continue" at bounding box center [443, 422] width 52 height 16
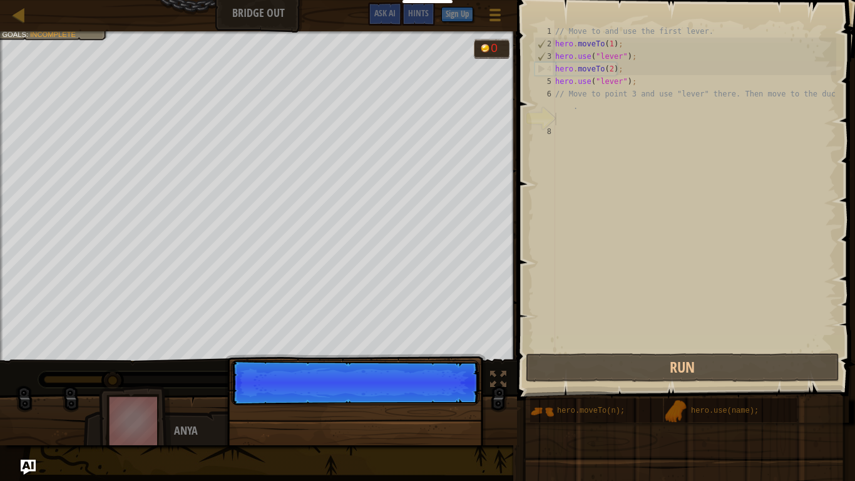
click at [451, 404] on div "Continue" at bounding box center [355, 452] width 261 height 185
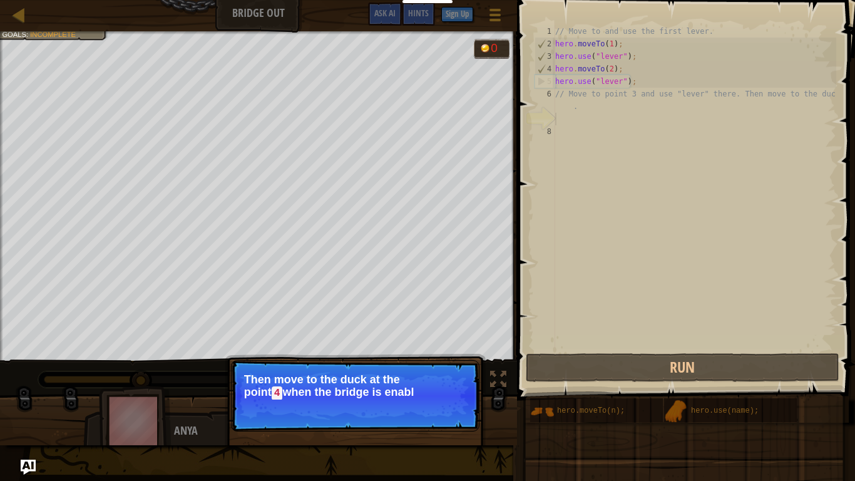
click at [451, 404] on p "Continue Then move to the duck at the point 4 when the bridge is enabl" at bounding box center [355, 395] width 248 height 71
click at [451, 404] on button "Continue" at bounding box center [443, 410] width 52 height 16
click at [451, 404] on p "Continue Then move to the duck at the point 4 when the bridge is enabled.." at bounding box center [355, 395] width 248 height 71
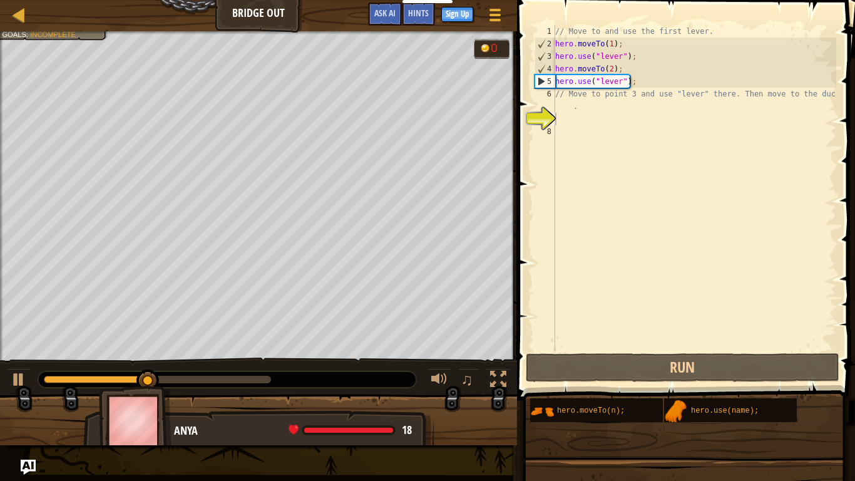
click at [451, 404] on div "Use the bridge levers. Get to the duck pet (point 4). Goals : Incomplete 0 ♫ An…" at bounding box center [427, 238] width 855 height 414
click at [451, 404] on div at bounding box center [258, 425] width 517 height 63
